Goal: Task Accomplishment & Management: Manage account settings

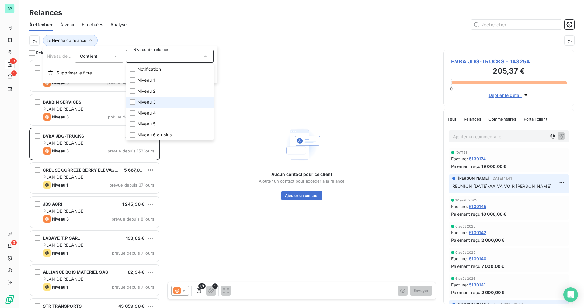
scroll to position [244, 126]
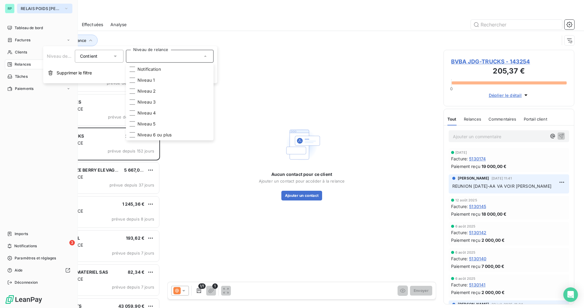
click at [29, 10] on span "RELAIS POIDS [PERSON_NAME]" at bounding box center [41, 8] width 41 height 5
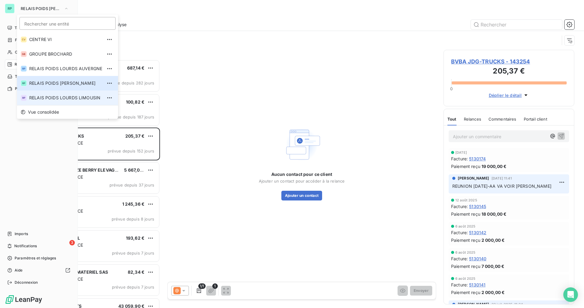
click at [66, 99] on span "RELAIS POIDS LOURDS LIMOUSIN" at bounding box center [65, 98] width 73 height 6
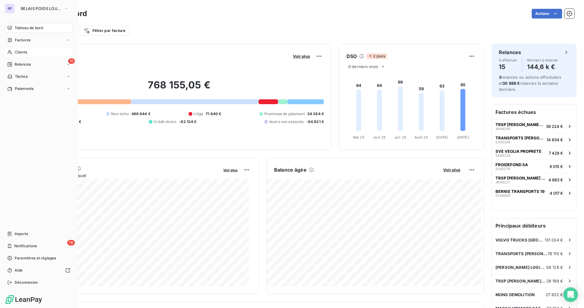
click at [22, 53] on span "Clients" at bounding box center [21, 52] width 12 height 5
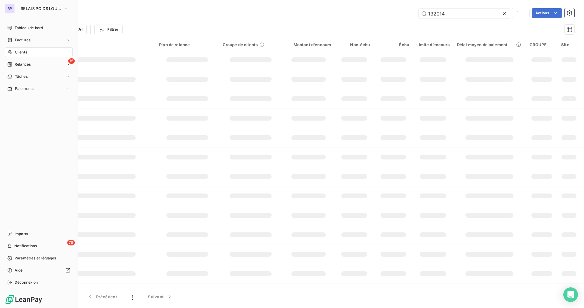
type input "140306"
click at [50, 10] on span "RELAIS POIDS LOURDS LIMOUSIN" at bounding box center [41, 8] width 41 height 5
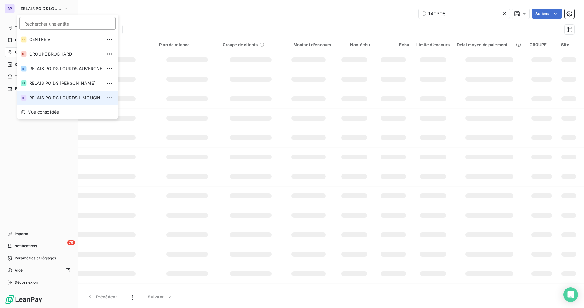
click at [83, 97] on span "RELAIS POIDS LOURDS LIMOUSIN" at bounding box center [65, 98] width 73 height 6
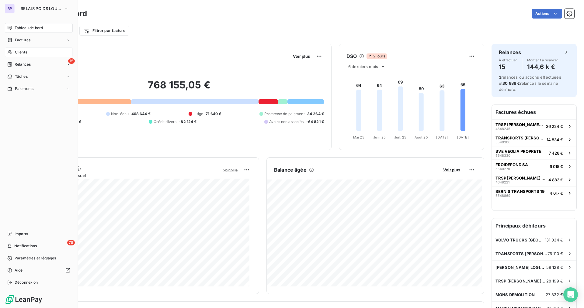
click at [31, 50] on div "Clients" at bounding box center [39, 52] width 68 height 10
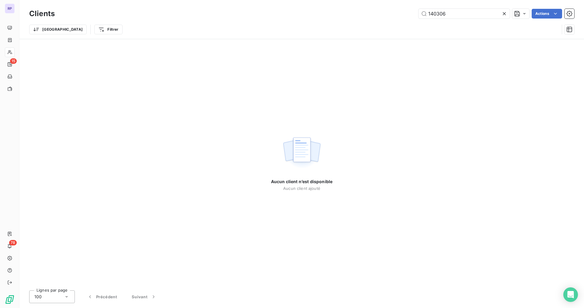
drag, startPoint x: 459, startPoint y: 16, endPoint x: 340, endPoint y: 14, distance: 119.2
click at [340, 14] on div "140306 Actions" at bounding box center [318, 14] width 512 height 10
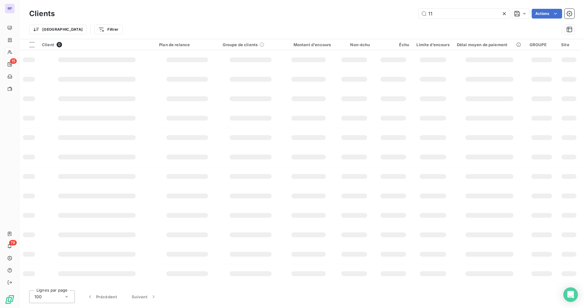
type input "1"
type input "131754"
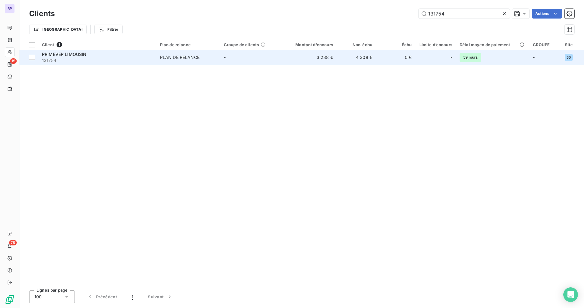
click at [71, 59] on span "131754" at bounding box center [97, 60] width 111 height 6
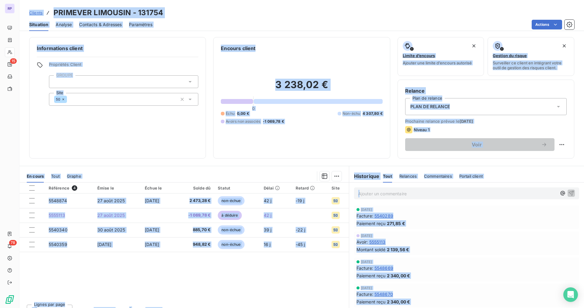
click at [143, 146] on div "Informations client Propriétés Client GROUPE Site 50" at bounding box center [117, 98] width 177 height 122
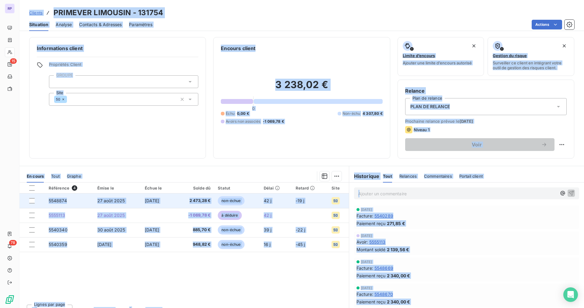
click at [61, 201] on span "5548874" at bounding box center [58, 200] width 18 height 5
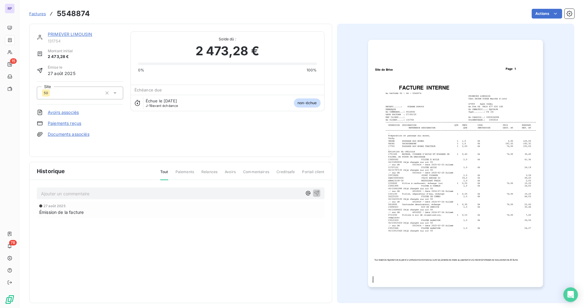
click at [462, 181] on img "button" at bounding box center [455, 163] width 175 height 247
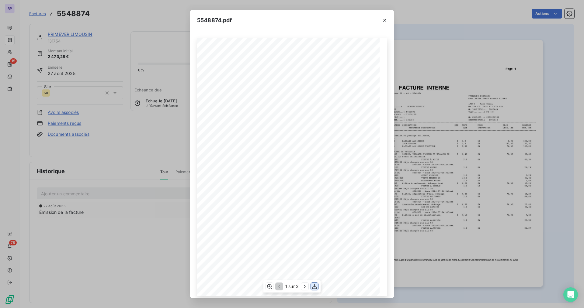
click at [313, 290] on icon "button" at bounding box center [314, 287] width 6 height 6
click at [383, 21] on icon "button" at bounding box center [384, 20] width 6 height 6
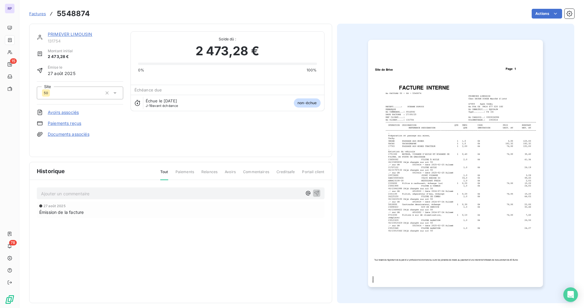
click at [59, 34] on link "PRIMEVER LIMOUSIN" at bounding box center [70, 34] width 45 height 5
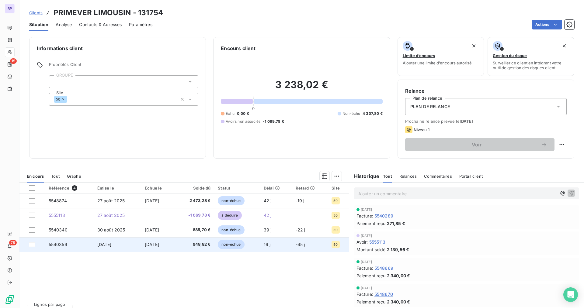
click at [60, 243] on span "5540359" at bounding box center [58, 244] width 19 height 5
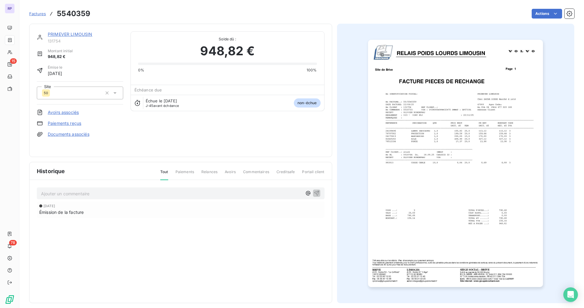
click at [456, 126] on img "button" at bounding box center [455, 163] width 175 height 247
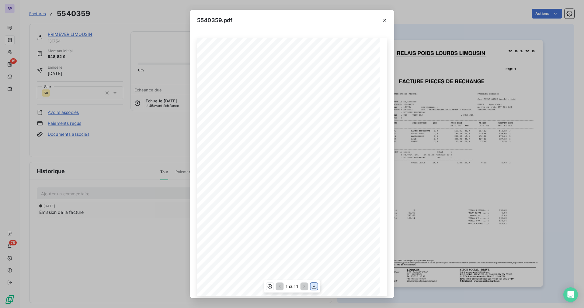
click at [313, 289] on icon "button" at bounding box center [314, 286] width 5 height 5
click at [382, 21] on icon "button" at bounding box center [384, 20] width 6 height 6
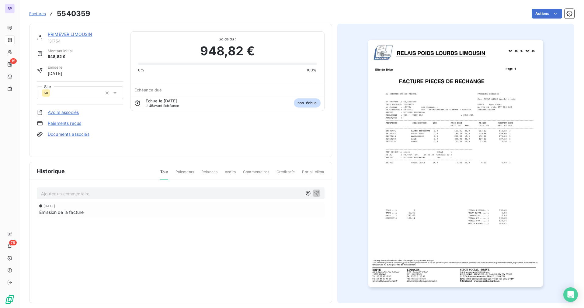
click at [59, 35] on link "PRIMEVER LIMOUSIN" at bounding box center [70, 34] width 45 height 5
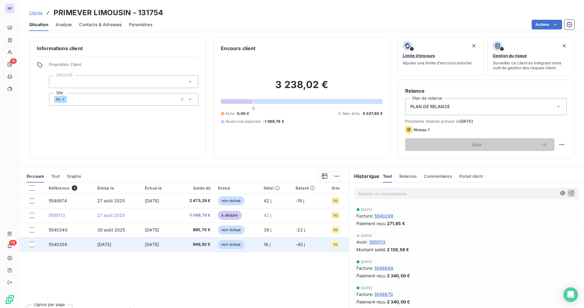
click at [74, 244] on td "5540359" at bounding box center [69, 244] width 49 height 15
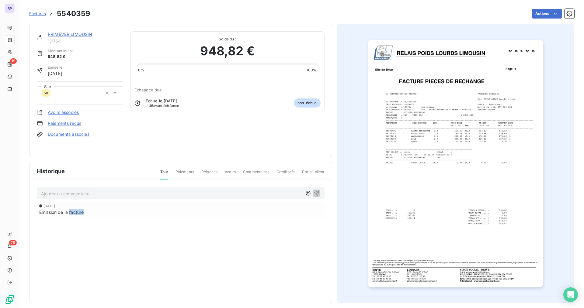
click at [74, 244] on div "Historique Tout Paiements Relances Avoirs Commentaires Creditsafe Portail clien…" at bounding box center [180, 232] width 302 height 141
click at [68, 195] on p "Ajouter un commentaire ﻿" at bounding box center [171, 194] width 261 height 8
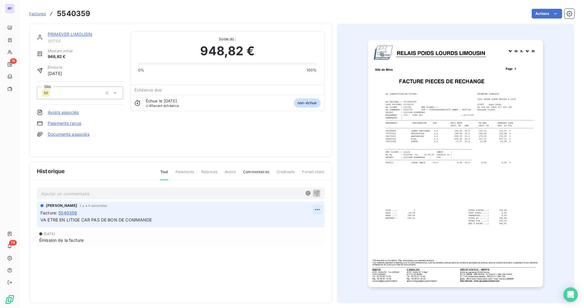
click at [311, 209] on html "RP 15 78 Factures 5540359 Actions PRIMEVER LIMOUSIN 131754 Montant initial 948,…" at bounding box center [292, 154] width 584 height 308
drag, startPoint x: 284, startPoint y: 223, endPoint x: 273, endPoint y: 222, distance: 10.7
click at [284, 223] on div "Editer" at bounding box center [300, 223] width 34 height 10
click at [60, 36] on link "PRIMEVER LIMOUSIN" at bounding box center [70, 34] width 45 height 5
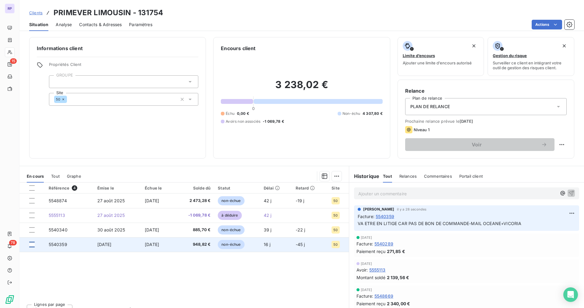
click at [32, 245] on div at bounding box center [31, 244] width 5 height 5
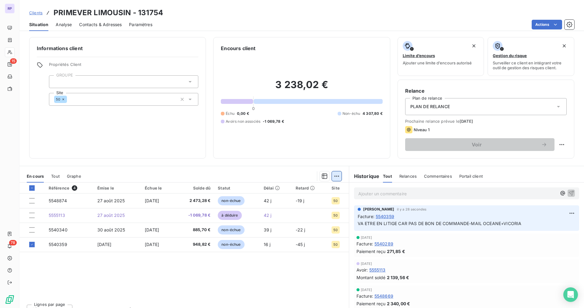
click at [334, 177] on html "RP 15 78 Clients PRIMEVER LIMOUSIN - 131754 Situation Analyse Contacts & Adress…" at bounding box center [292, 154] width 584 height 308
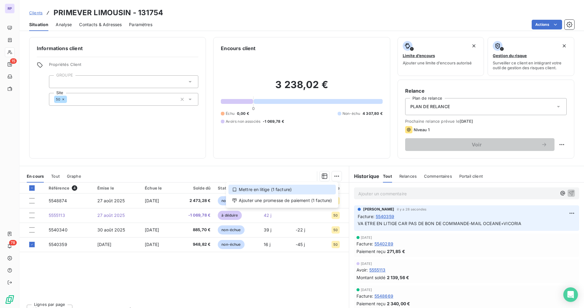
click at [267, 192] on div "Mettre en litige (1 facture)" at bounding box center [281, 190] width 107 height 10
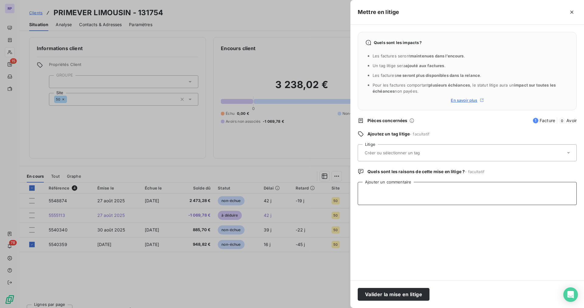
click at [386, 191] on textarea "Ajouter un commentaire" at bounding box center [466, 193] width 219 height 23
type textarea "LITGE-APPEL CLIENT [DATE]-PAS DE BON DE CDE-MAIL VICTORIA/[PERSON_NAME]"
click at [375, 297] on button "Valider la mise en litige" at bounding box center [393, 294] width 72 height 13
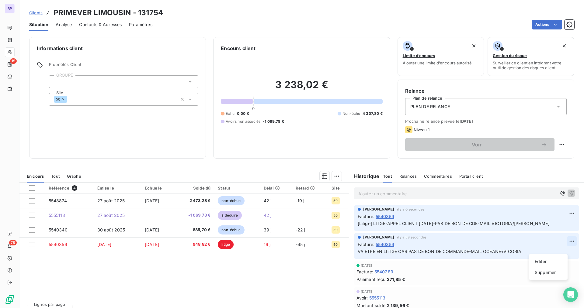
click at [563, 248] on html "RP 15 78 Clients PRIMEVER LIMOUSIN - 131754 Situation Analyse Contacts & Adress…" at bounding box center [292, 154] width 584 height 308
click at [551, 274] on div "Supprimer" at bounding box center [548, 273] width 34 height 10
